Goal: Task Accomplishment & Management: Use online tool/utility

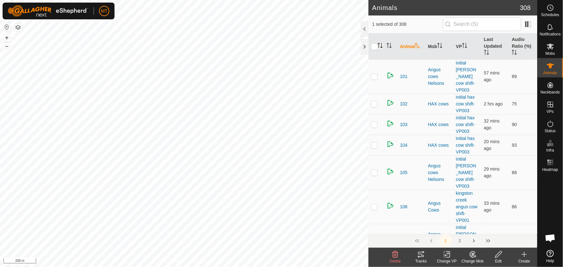
click at [380, 47] on icon "Activate to sort" at bounding box center [381, 47] width 2 height 1
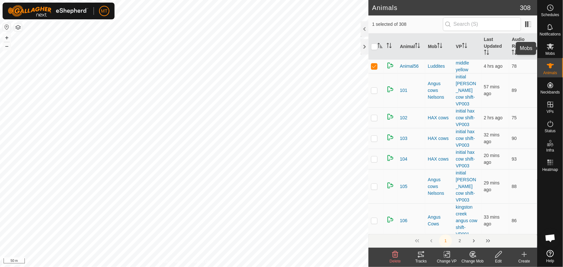
click at [550, 46] on icon at bounding box center [550, 47] width 7 height 6
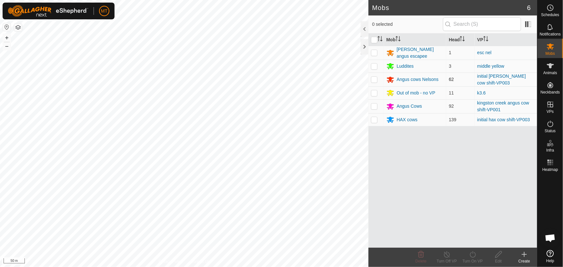
click at [373, 80] on p-checkbox at bounding box center [374, 79] width 6 height 5
checkbox input "true"
click at [476, 256] on icon at bounding box center [473, 255] width 8 height 8
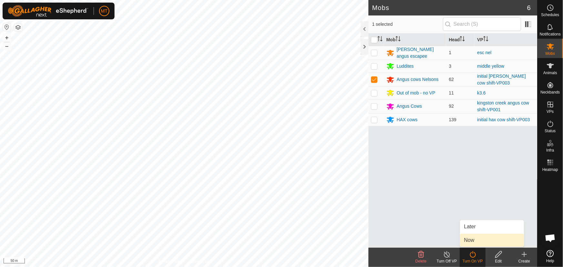
click at [472, 241] on link "Now" at bounding box center [492, 240] width 64 height 13
